Goal: Transaction & Acquisition: Subscribe to service/newsletter

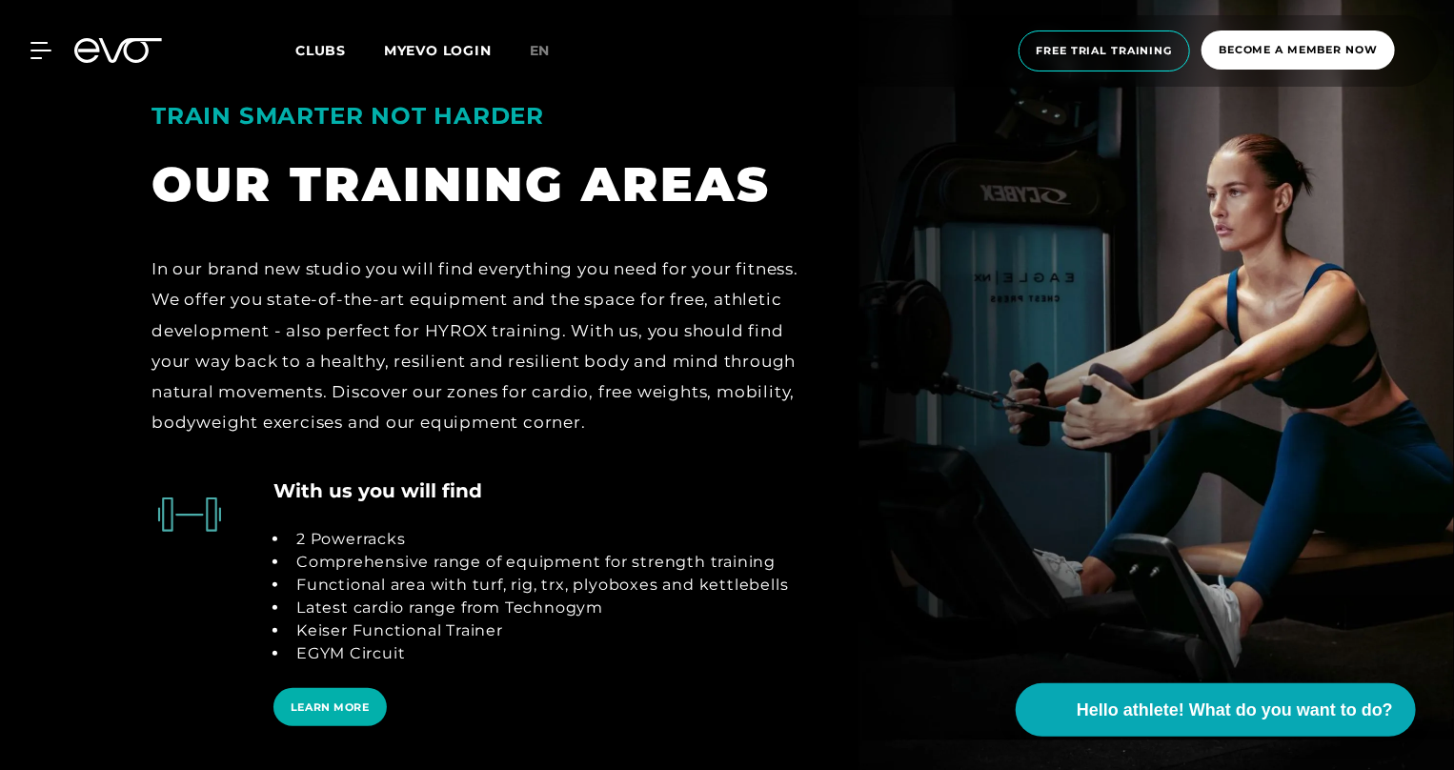
scroll to position [3689, 0]
click at [1279, 715] on span "Hello athlete! What do you want to do?" at bounding box center [1236, 709] width 332 height 27
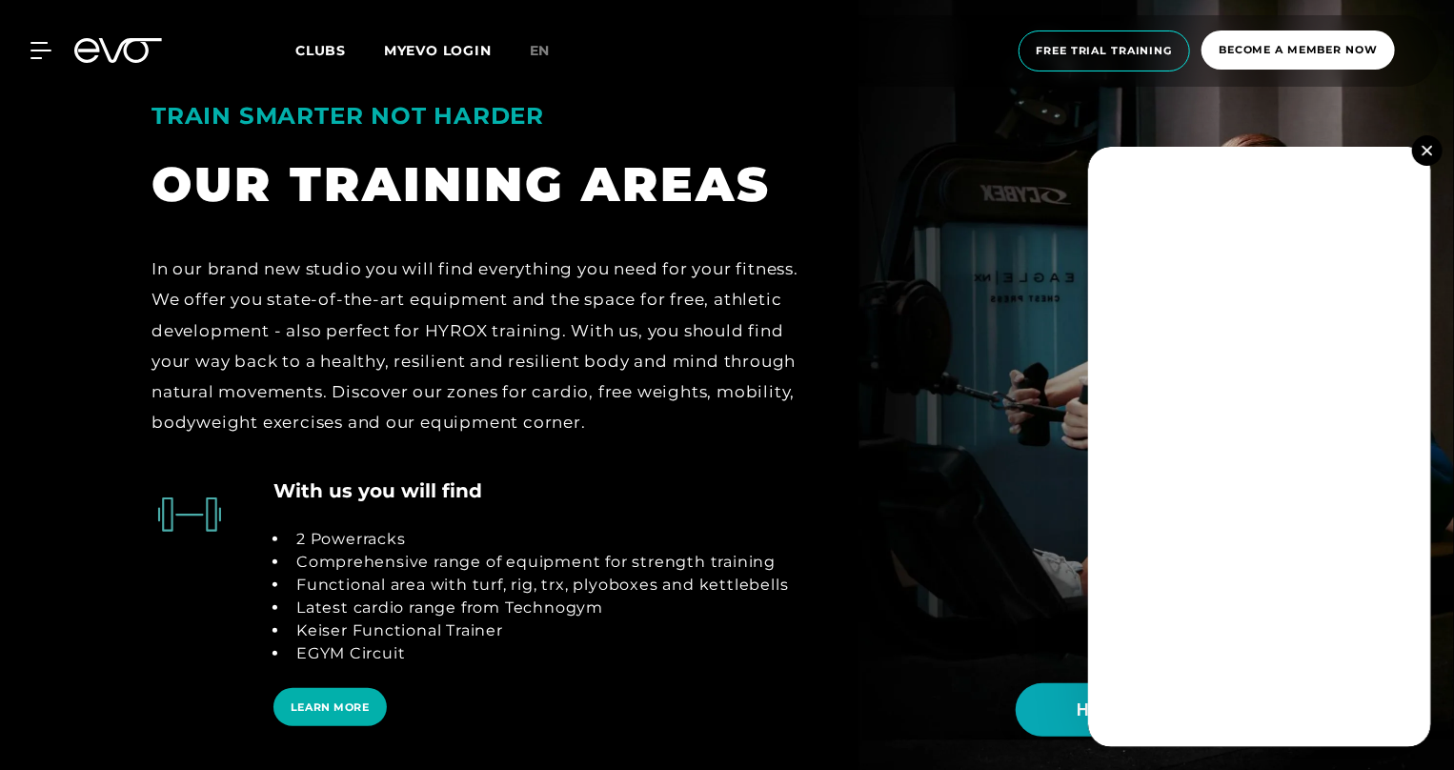
click at [1422, 148] on img at bounding box center [1426, 150] width 10 height 10
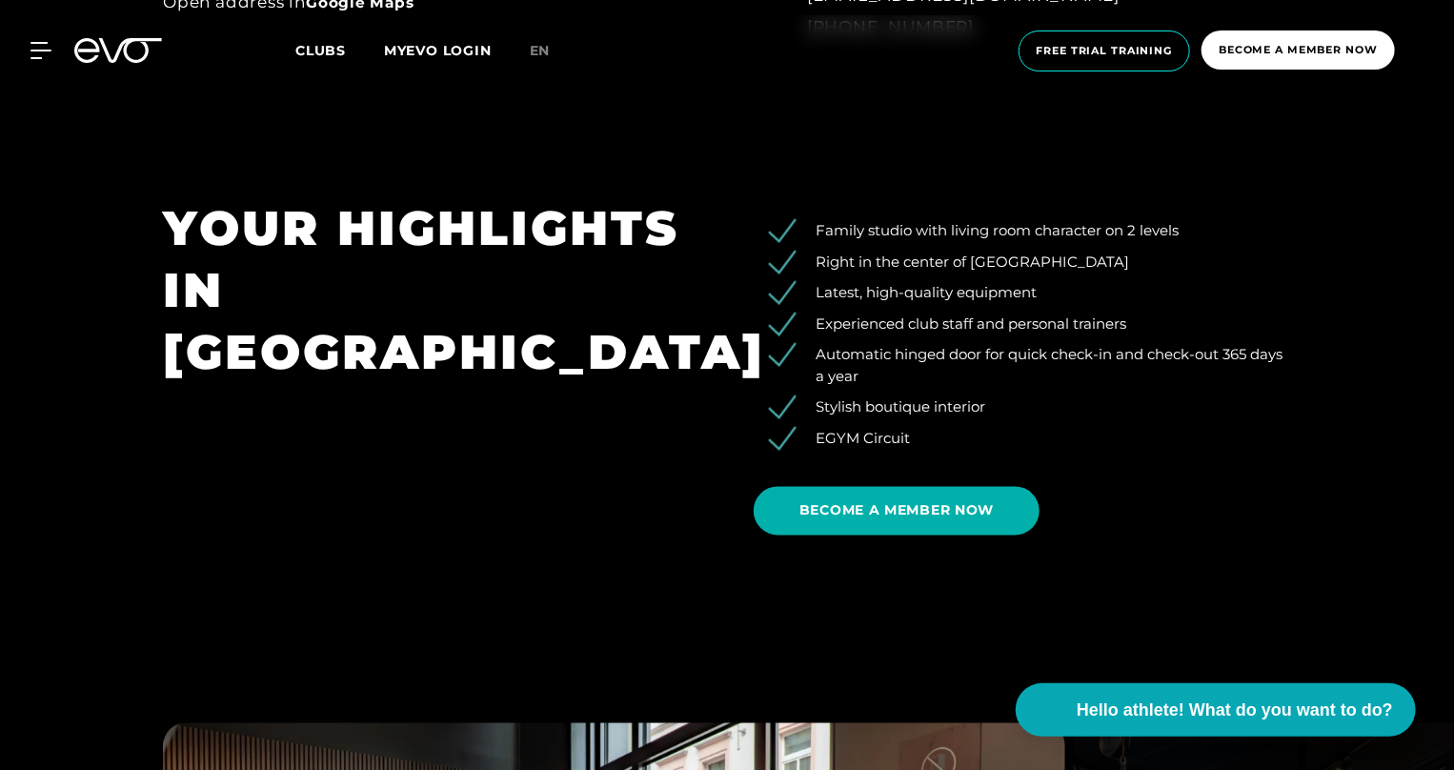
scroll to position [1639, 0]
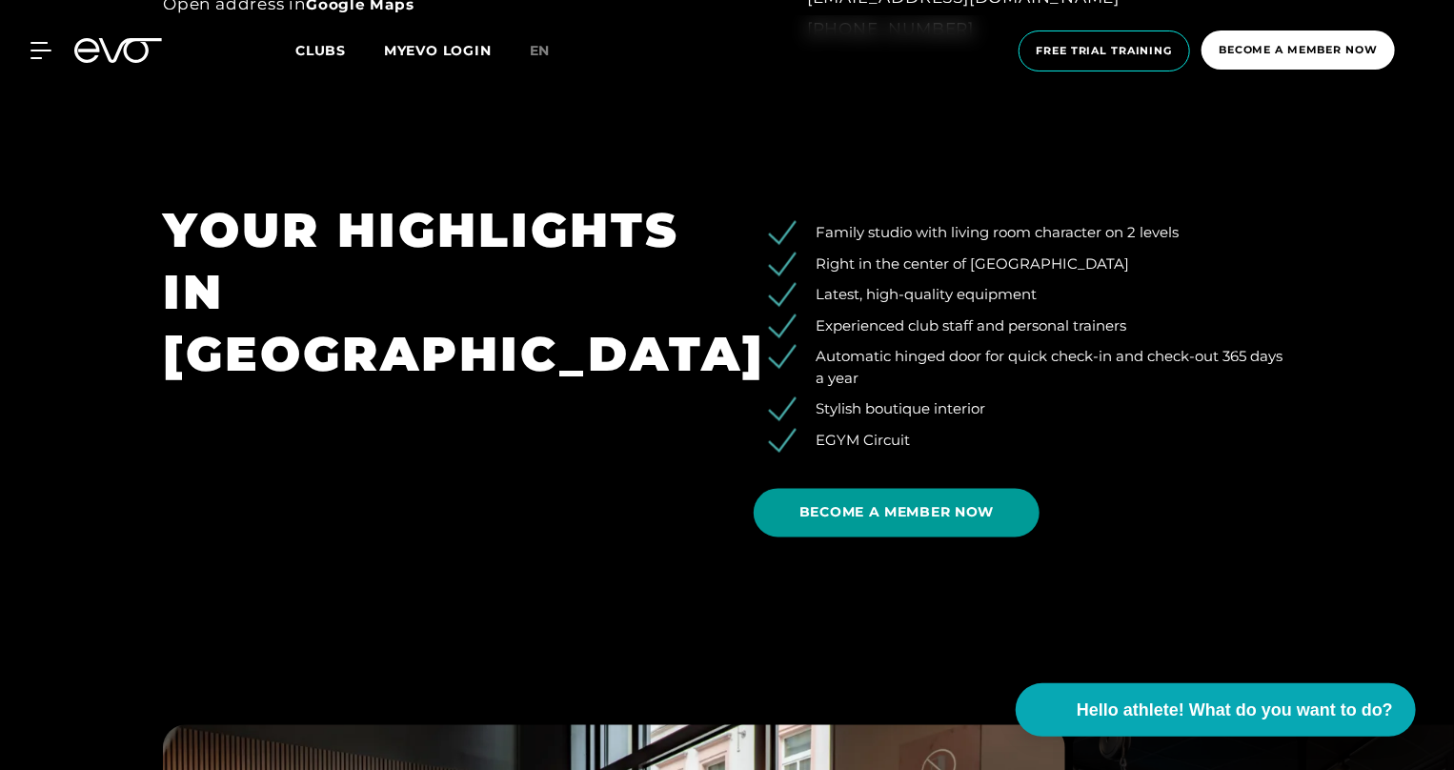
click at [829, 504] on span "BECOME A MEMBER NOW" at bounding box center [896, 513] width 194 height 20
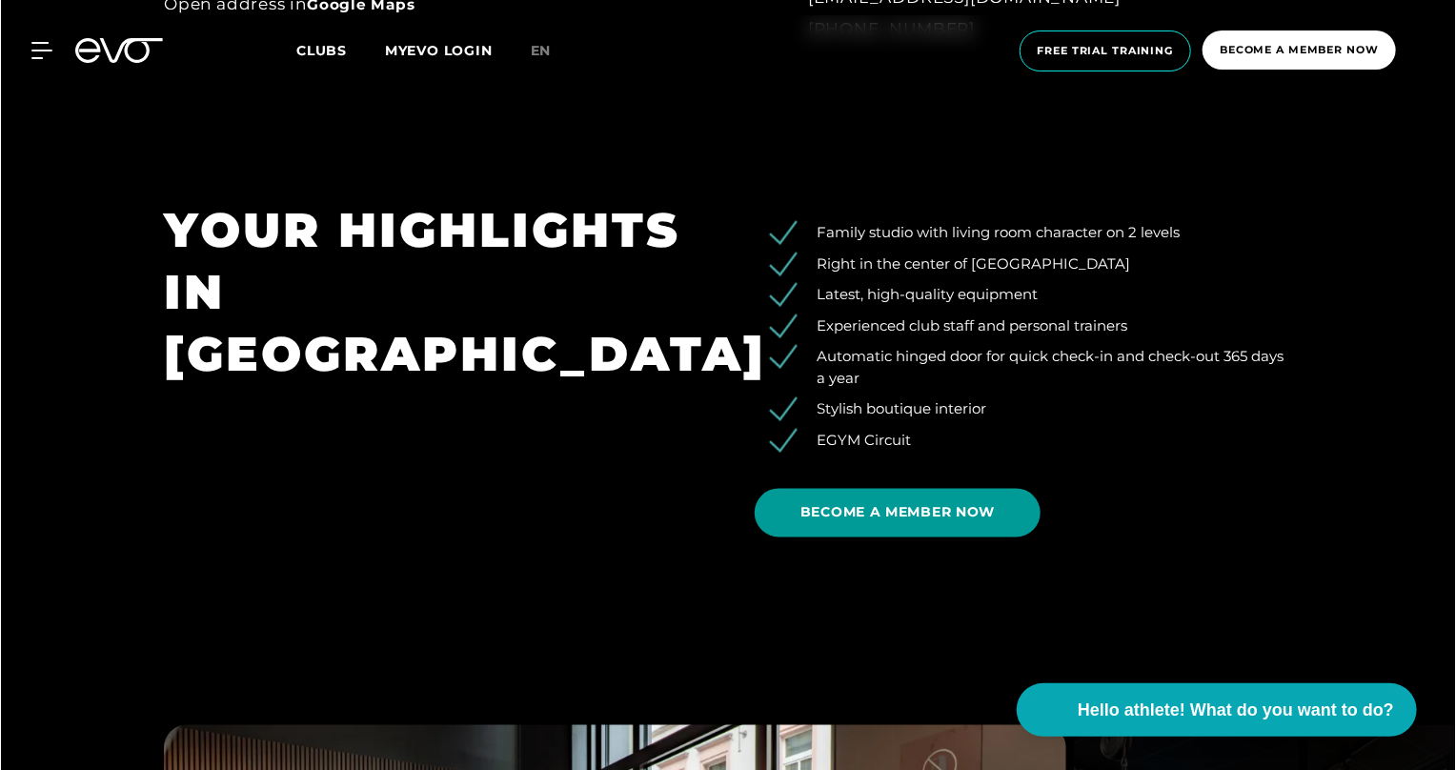
scroll to position [0, 0]
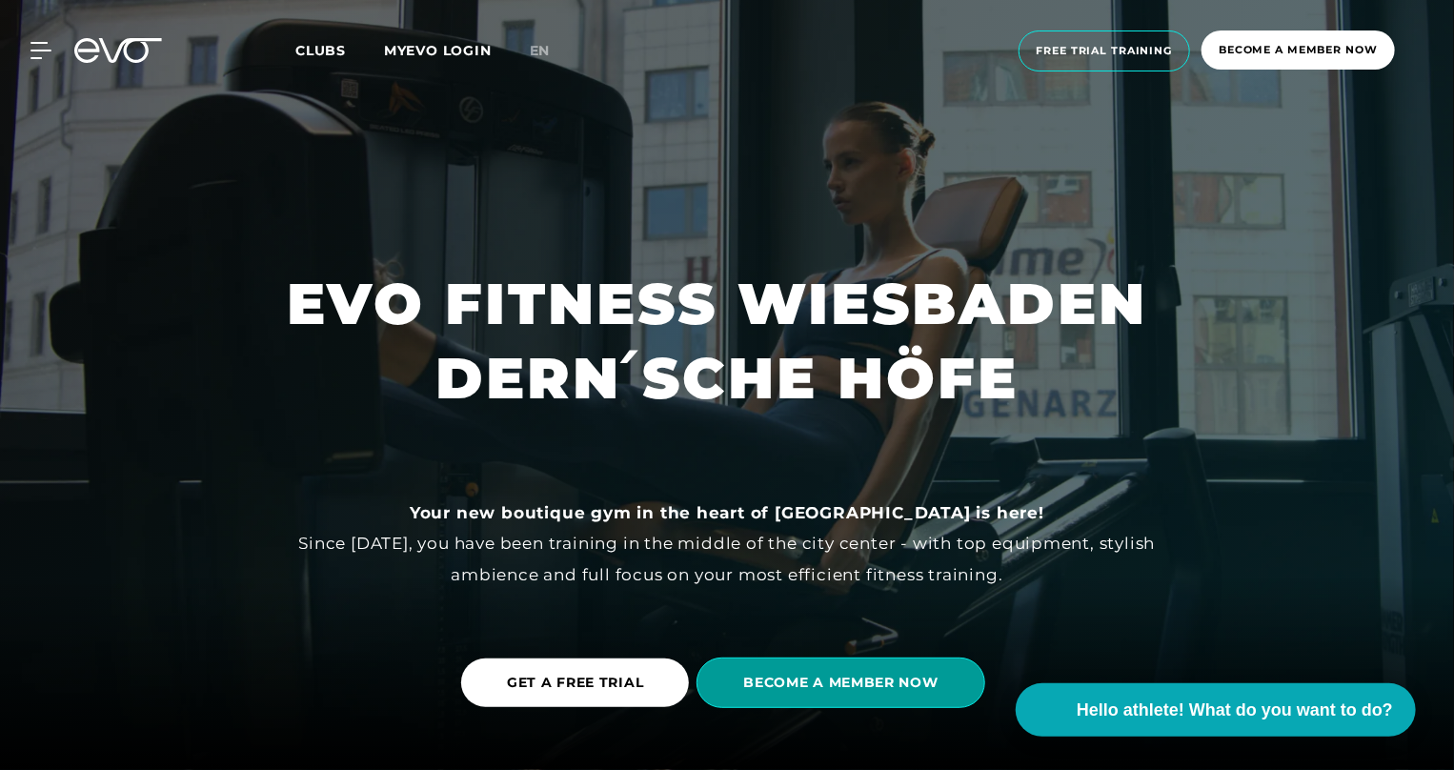
click at [767, 694] on span "BECOME A MEMBER NOW" at bounding box center [840, 682] width 288 height 50
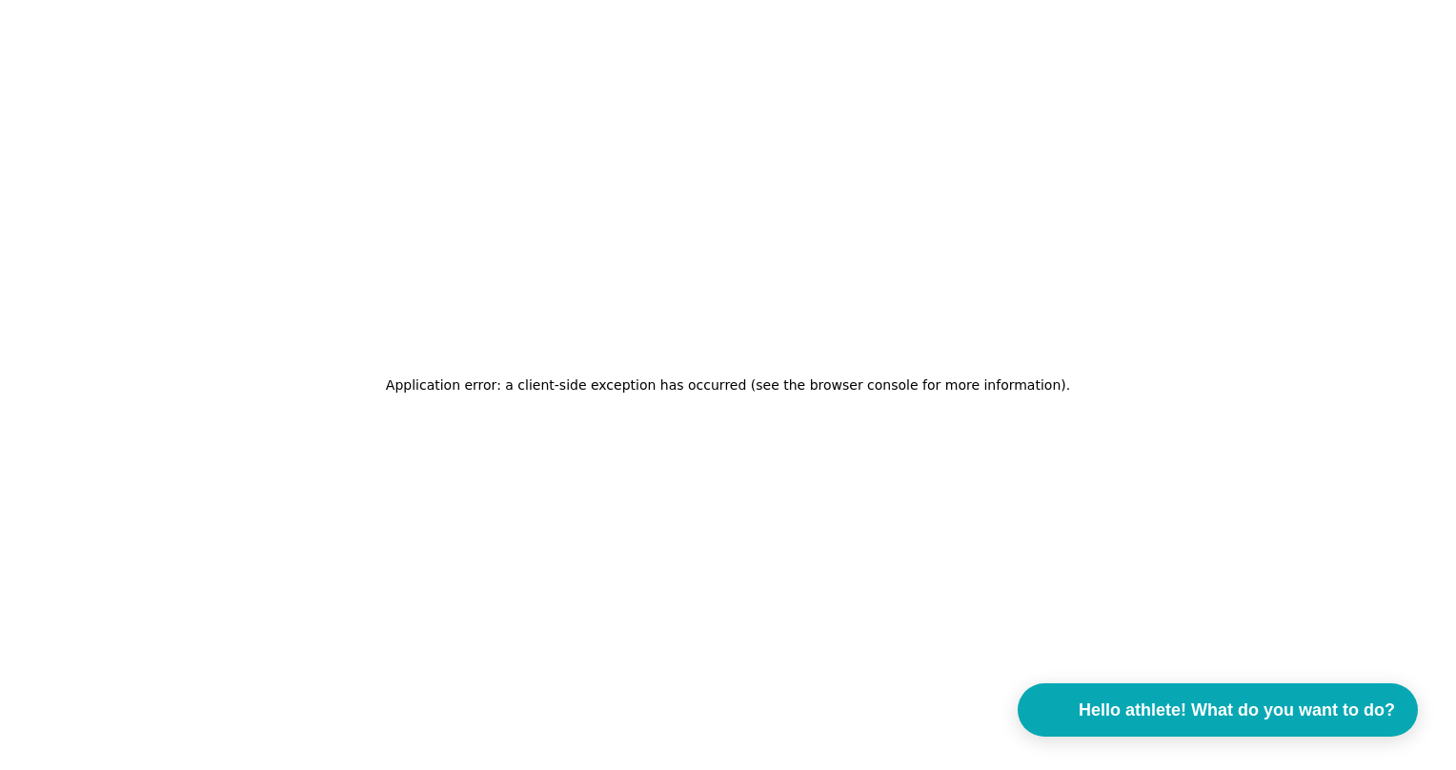
drag, startPoint x: 767, startPoint y: 694, endPoint x: 676, endPoint y: 543, distance: 175.6
click at [676, 543] on div "Application error: a client-side exception has occurred (see the browser consol…" at bounding box center [728, 385] width 1456 height 770
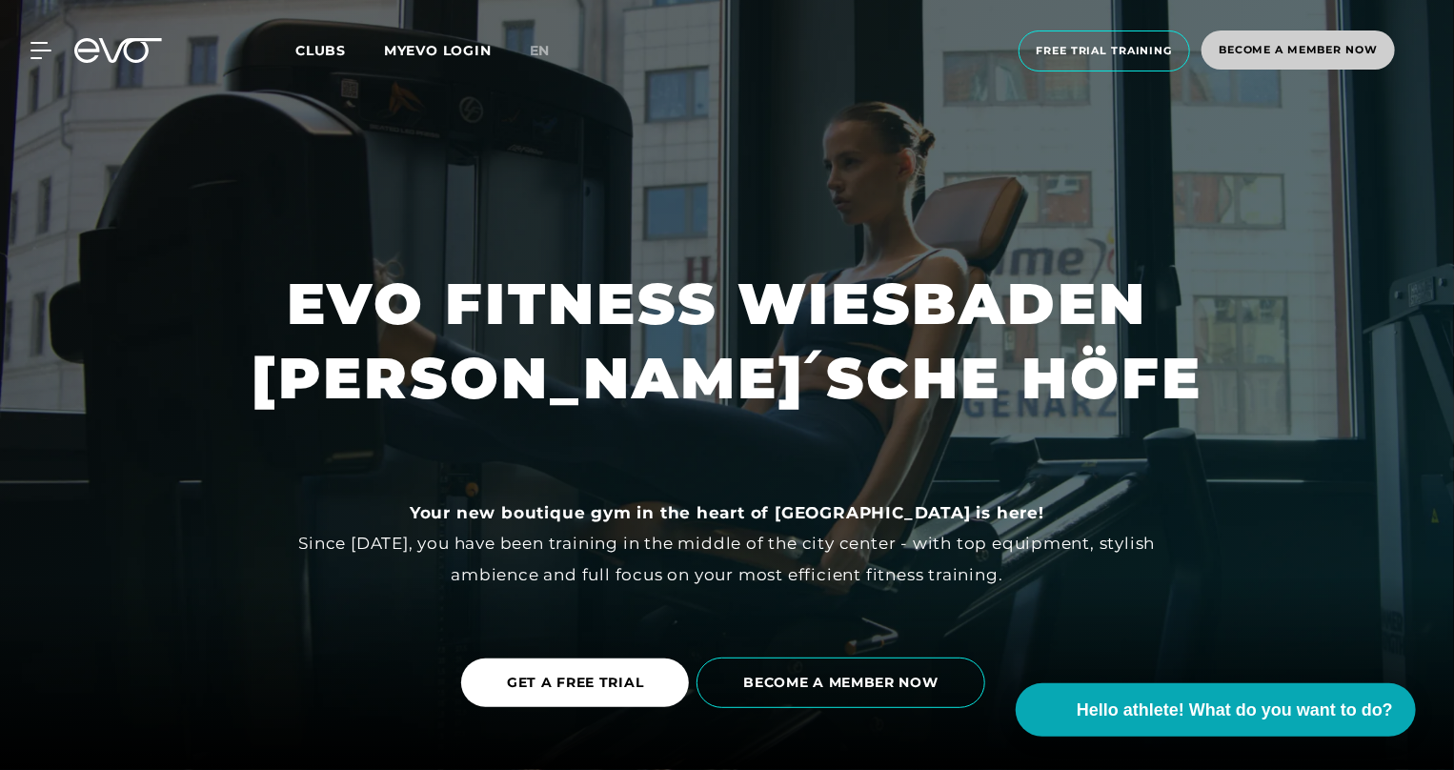
click at [1274, 61] on span "Become a member now" at bounding box center [1297, 49] width 193 height 39
